Goal: Check status: Check status

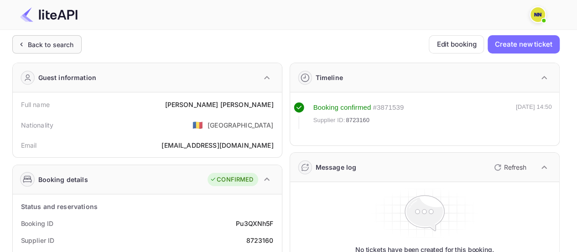
click at [67, 52] on div "Back to search" at bounding box center [46, 44] width 69 height 18
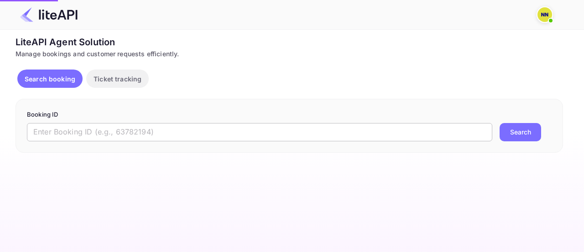
click at [111, 132] on input "text" at bounding box center [260, 132] width 466 height 18
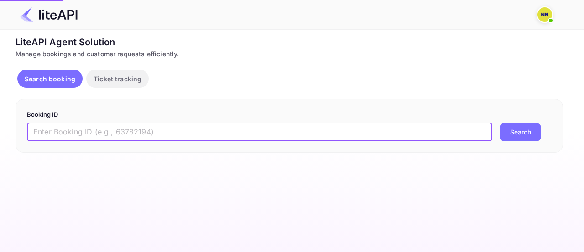
paste input "LBi91hDas"
type input "LBi91hDas"
click at [500, 123] on button "Search" at bounding box center [521, 132] width 42 height 18
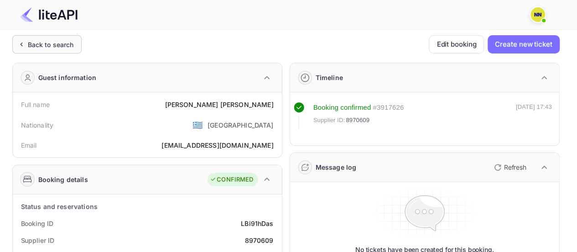
click at [40, 47] on div "Back to search" at bounding box center [51, 45] width 46 height 10
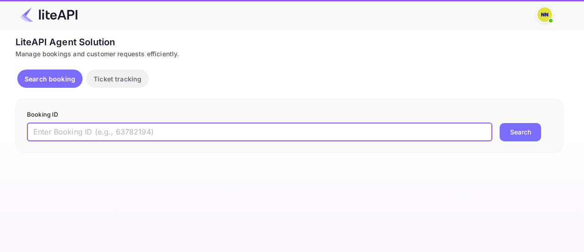
click at [136, 135] on input "text" at bounding box center [260, 132] width 466 height 18
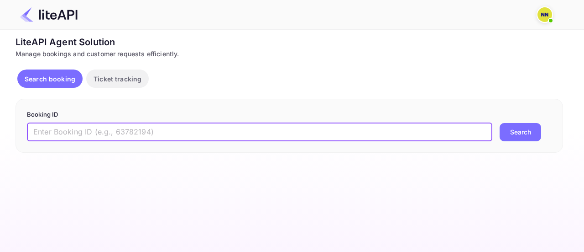
paste input "Y8FYv5_iV"
type input "Y8FYv5_iV"
click at [500, 123] on button "Search" at bounding box center [521, 132] width 42 height 18
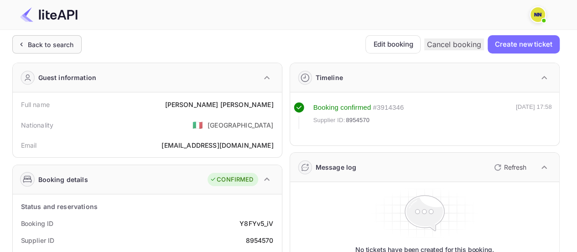
click at [72, 52] on div "Back to search" at bounding box center [46, 44] width 69 height 18
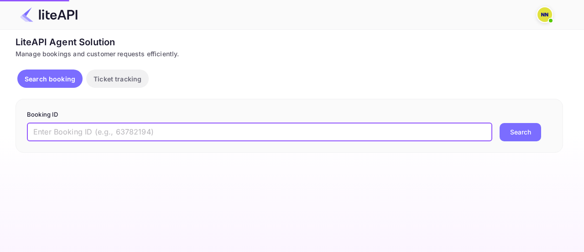
click at [124, 129] on input "text" at bounding box center [260, 132] width 466 height 18
paste input "DkOMwrU3C"
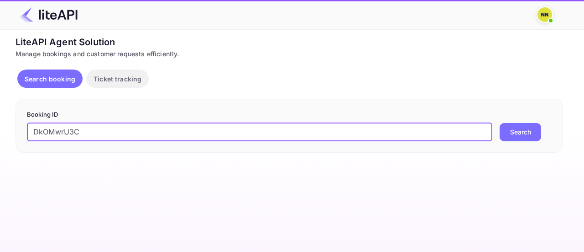
type input "DkOMwrU3C"
click at [500, 123] on button "Search" at bounding box center [521, 132] width 42 height 18
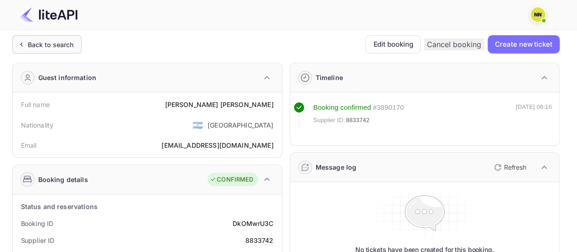
click at [62, 52] on div "Back to search" at bounding box center [46, 44] width 69 height 18
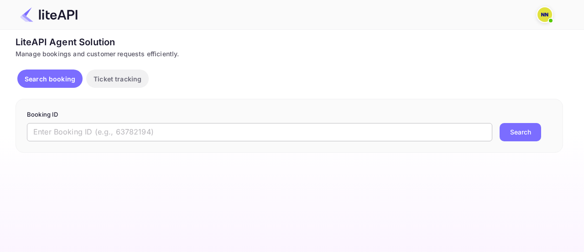
click at [117, 131] on input "text" at bounding box center [260, 132] width 466 height 18
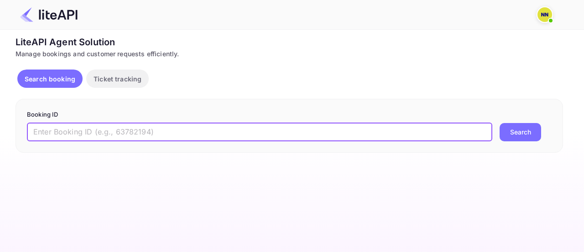
paste input "w_eoYrgZs"
type input "w_eoYrgZs"
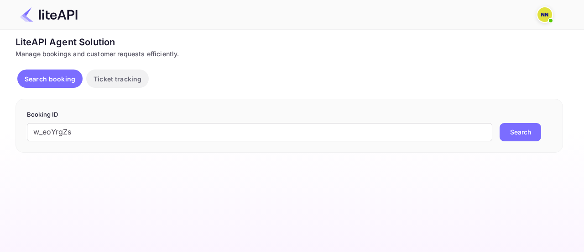
click at [528, 134] on button "Search" at bounding box center [521, 132] width 42 height 18
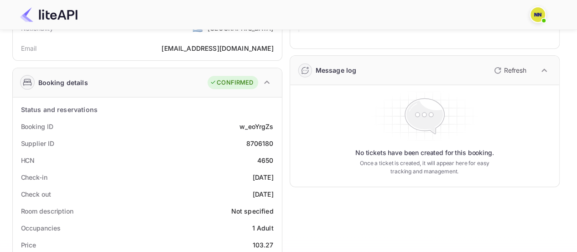
scroll to position [137, 0]
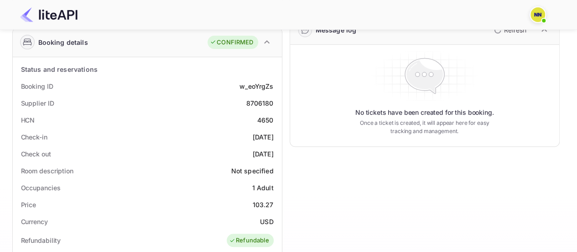
click at [265, 119] on div "4650" at bounding box center [265, 120] width 16 height 10
copy div "4650"
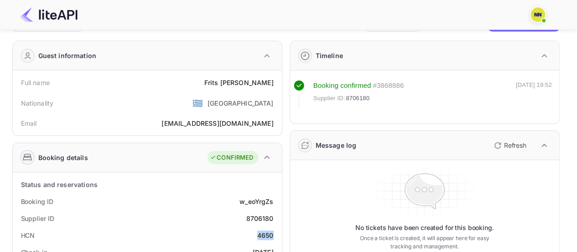
scroll to position [0, 0]
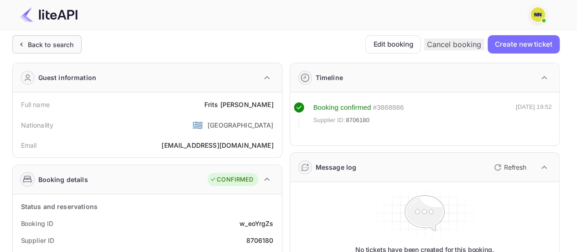
click at [62, 42] on div "Back to search" at bounding box center [51, 45] width 46 height 10
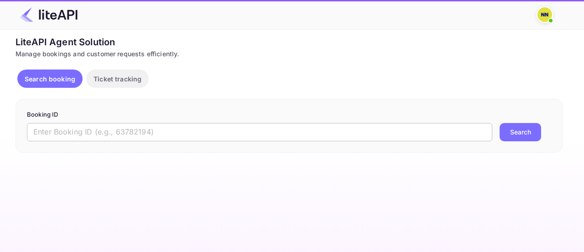
click at [82, 125] on input "text" at bounding box center [260, 132] width 466 height 18
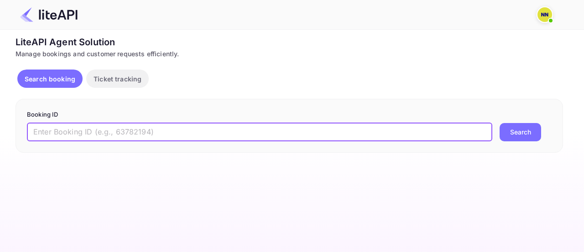
paste input "JChyfmhA4"
type input "JChyfmhA4"
click at [500, 123] on button "Search" at bounding box center [521, 132] width 42 height 18
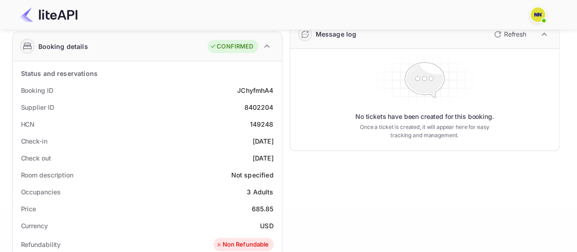
scroll to position [137, 0]
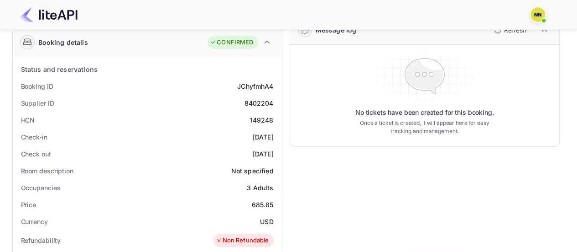
drag, startPoint x: 264, startPoint y: 118, endPoint x: 314, endPoint y: 110, distance: 51.0
click at [263, 119] on div "149248" at bounding box center [262, 120] width 24 height 10
copy div "149248"
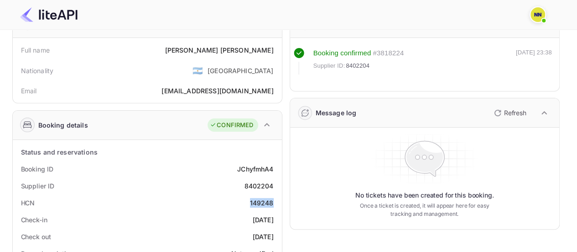
scroll to position [0, 0]
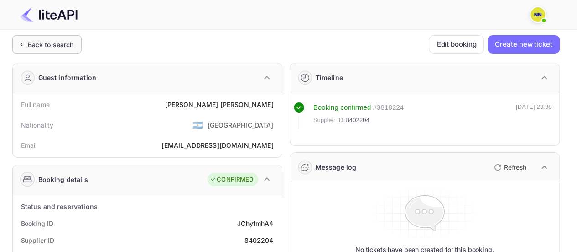
click at [74, 47] on div "Back to search" at bounding box center [46, 44] width 69 height 18
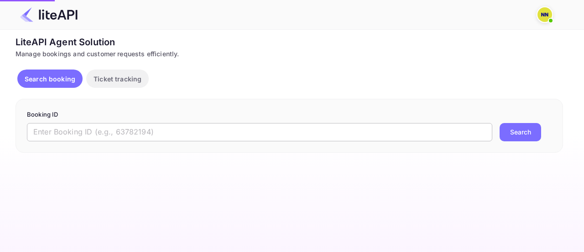
click at [118, 126] on input "text" at bounding box center [260, 132] width 466 height 18
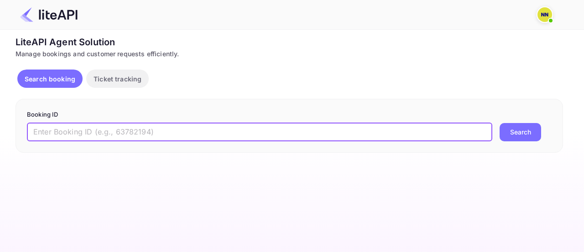
paste input "MEkNUCpbO"
type input "MEkNUCpbO"
click at [500, 123] on button "Search" at bounding box center [521, 132] width 42 height 18
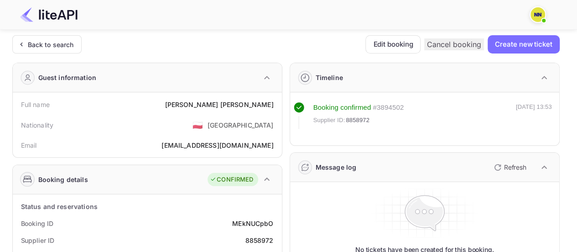
scroll to position [137, 0]
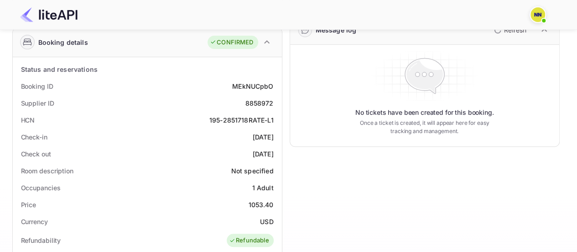
click at [238, 118] on div "195-2851718RATE-L1" at bounding box center [242, 120] width 64 height 10
copy div "195-2851718RATE-L1"
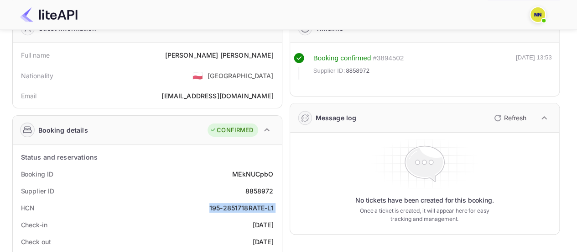
scroll to position [0, 0]
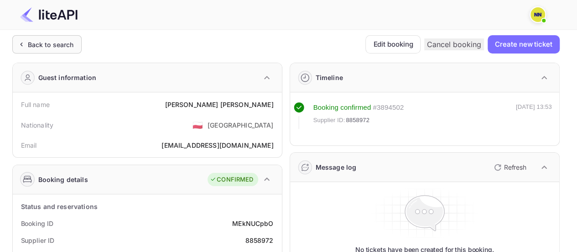
click at [47, 47] on div "Back to search" at bounding box center [51, 45] width 46 height 10
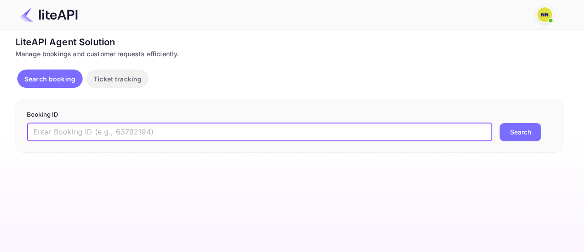
click at [159, 124] on input "text" at bounding box center [260, 132] width 466 height 18
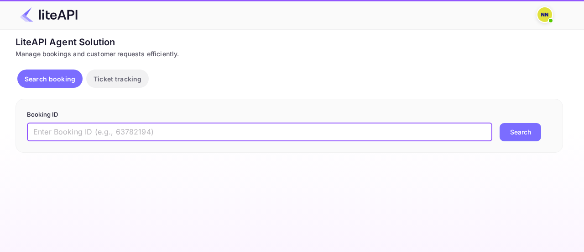
paste input "h6XzUoXyW"
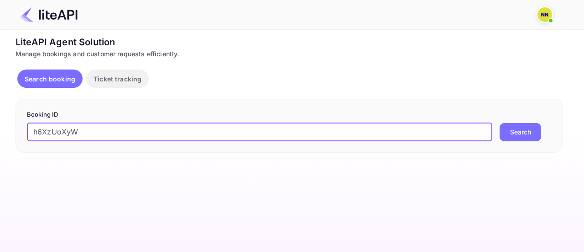
type input "h6XzUoXyW"
click at [500, 123] on button "Search" at bounding box center [521, 132] width 42 height 18
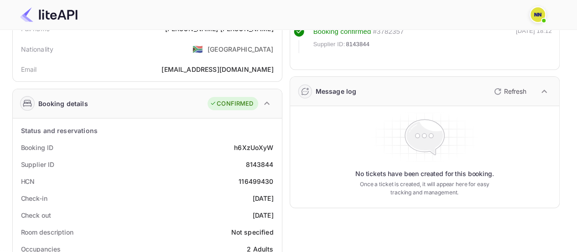
scroll to position [91, 0]
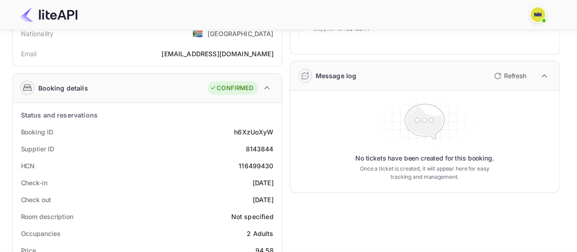
click at [263, 163] on div "116499430" at bounding box center [256, 166] width 35 height 10
copy div "116499430"
